Goal: Task Accomplishment & Management: Manage account settings

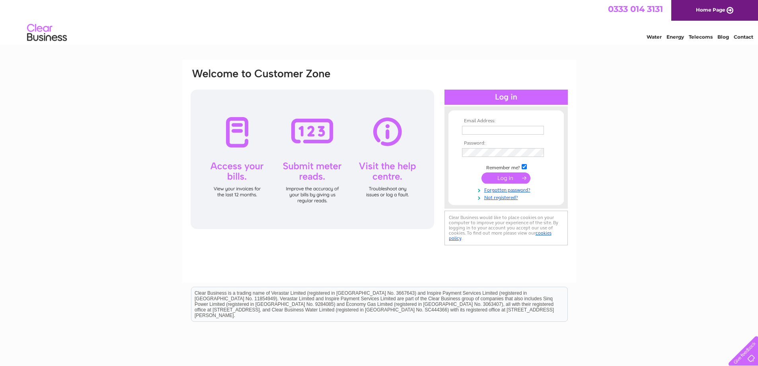
type input "[EMAIL_ADDRESS][DOMAIN_NAME]"
click at [504, 176] on input "submit" at bounding box center [506, 177] width 49 height 11
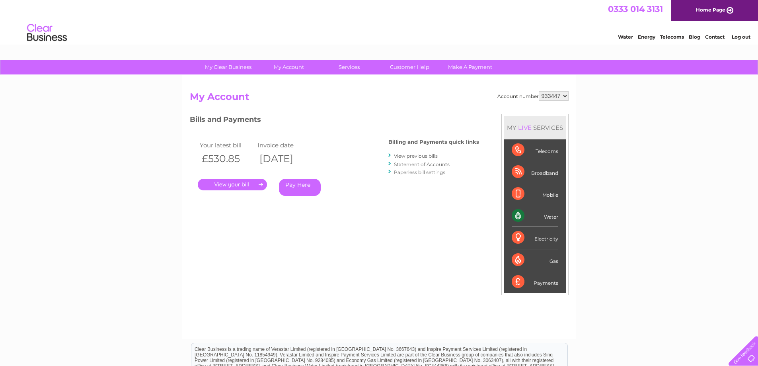
click at [234, 183] on link "." at bounding box center [232, 185] width 69 height 12
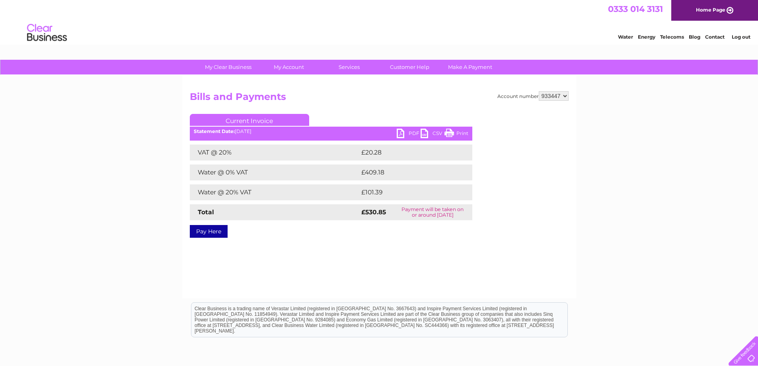
click at [406, 133] on link "PDF" at bounding box center [409, 135] width 24 height 12
click at [741, 37] on link "Log out" at bounding box center [741, 37] width 19 height 6
